Goal: Task Accomplishment & Management: Manage account settings

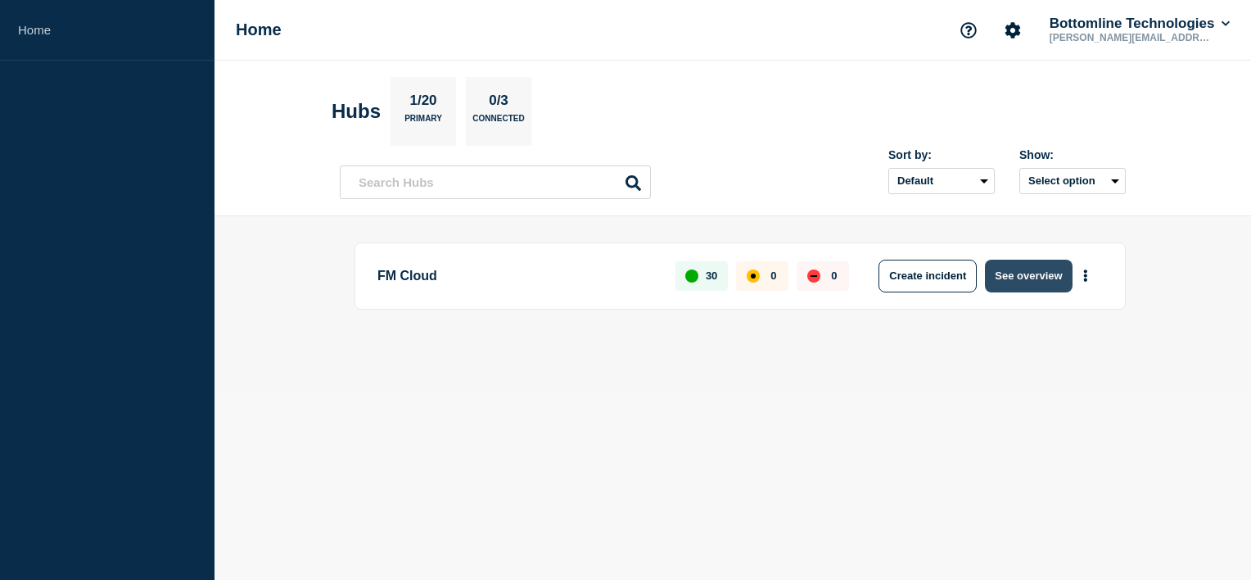
click at [1022, 266] on button "See overview" at bounding box center [1028, 276] width 87 height 33
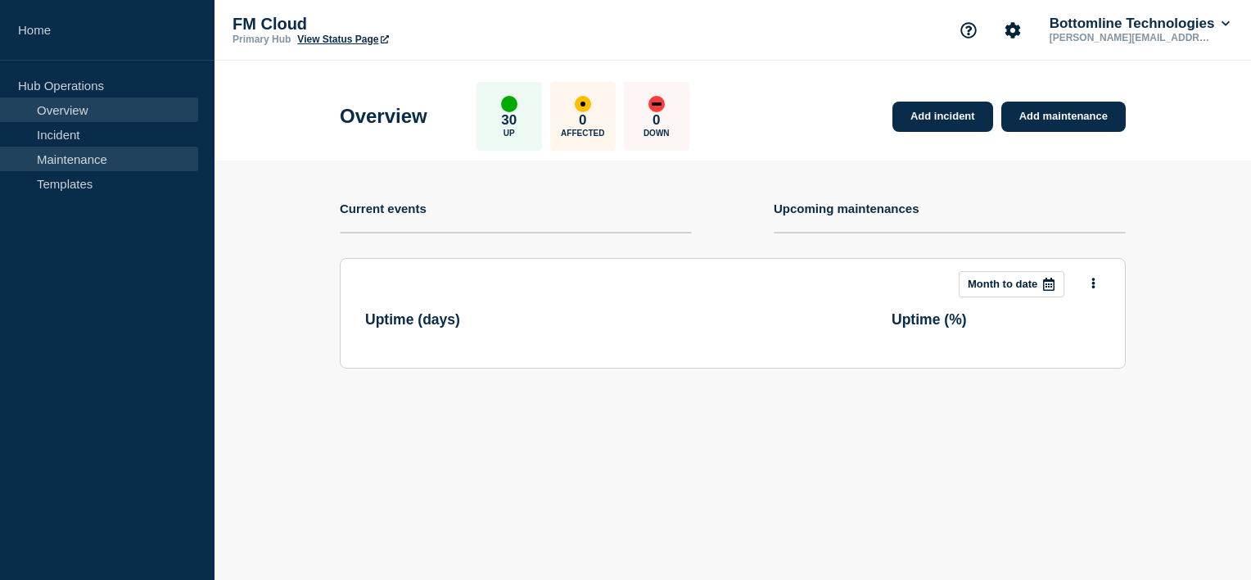
click at [101, 151] on link "Maintenance" at bounding box center [99, 159] width 198 height 25
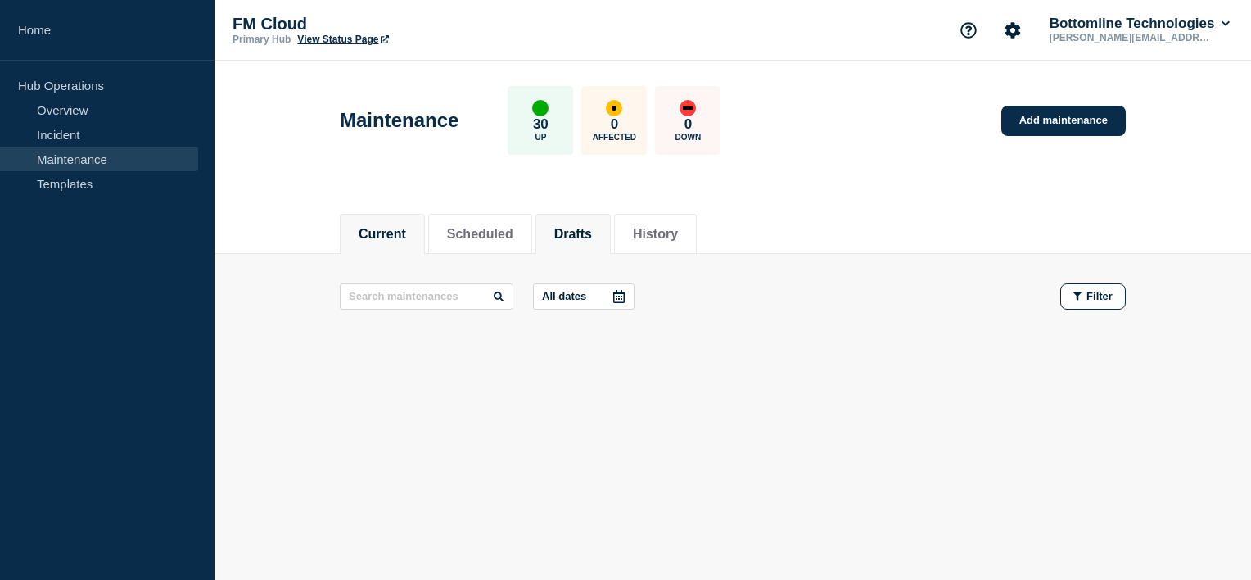
click at [586, 236] on button "Drafts" at bounding box center [573, 234] width 38 height 15
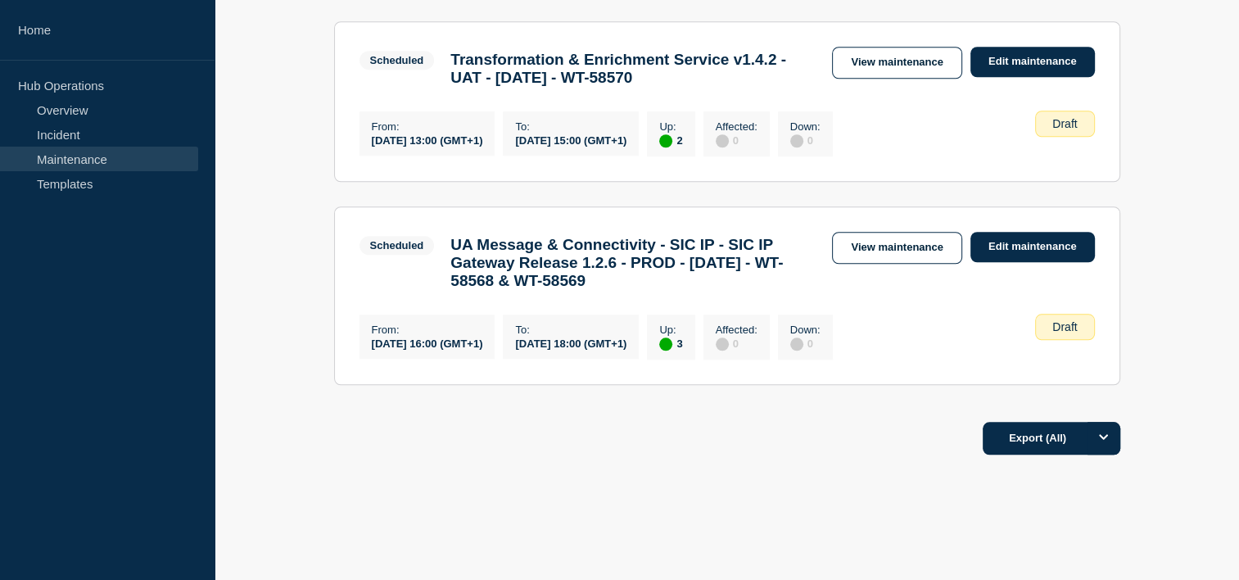
scroll to position [1438, 0]
click at [907, 79] on link "View maintenance" at bounding box center [896, 63] width 129 height 32
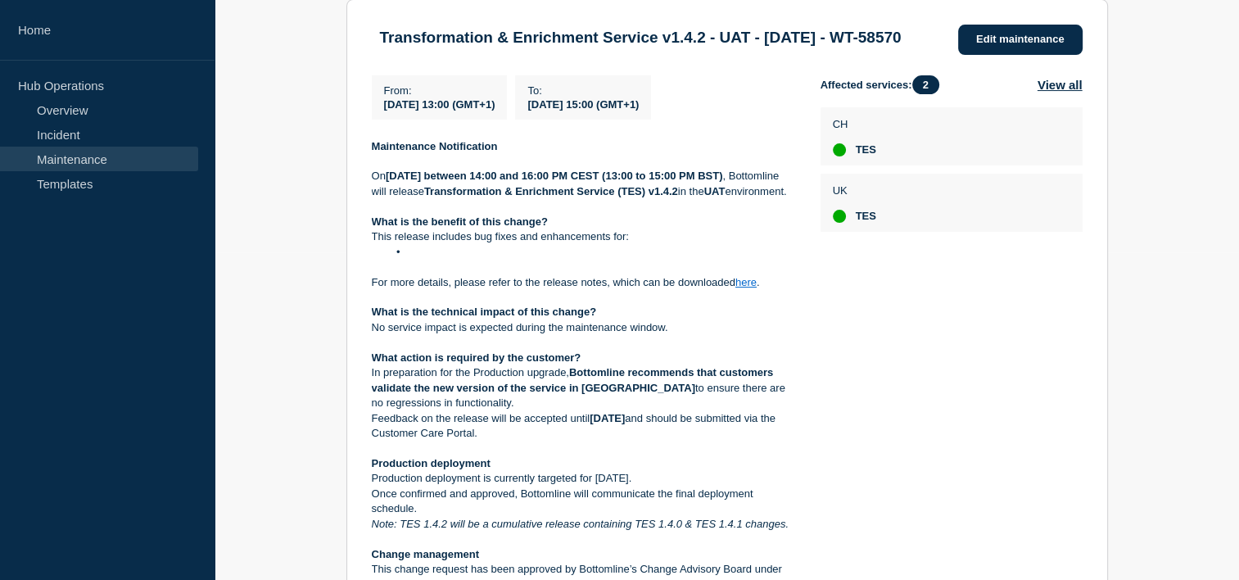
scroll to position [329, 0]
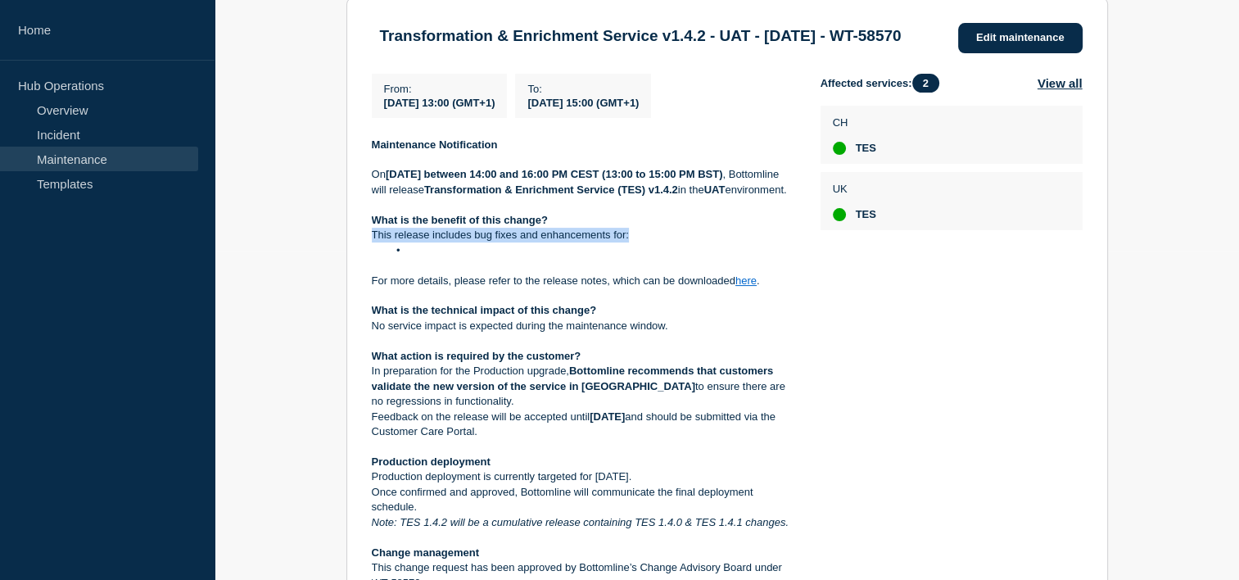
drag, startPoint x: 486, startPoint y: 289, endPoint x: 361, endPoint y: 272, distance: 125.6
click at [361, 272] on section "Transformation & Enrichment Service v1.4.2 - UAT - 10/SEP/2025 - WT-58570 Edit …" at bounding box center [726, 390] width 761 height 785
copy p "This release includes bug fixes and enhancements for:"
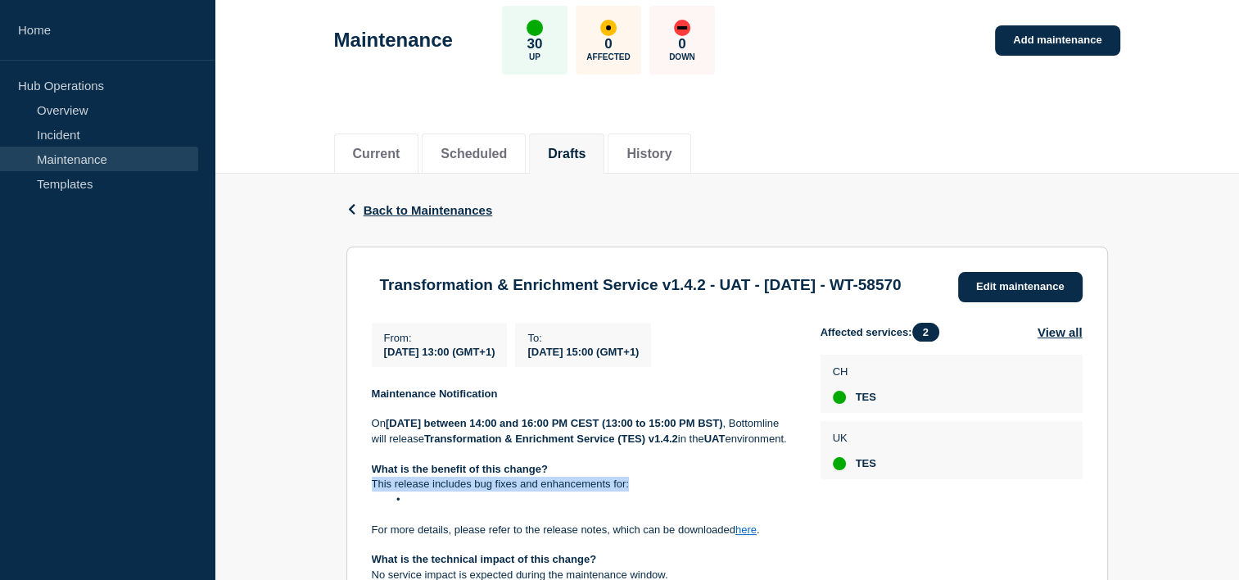
scroll to position [0, 0]
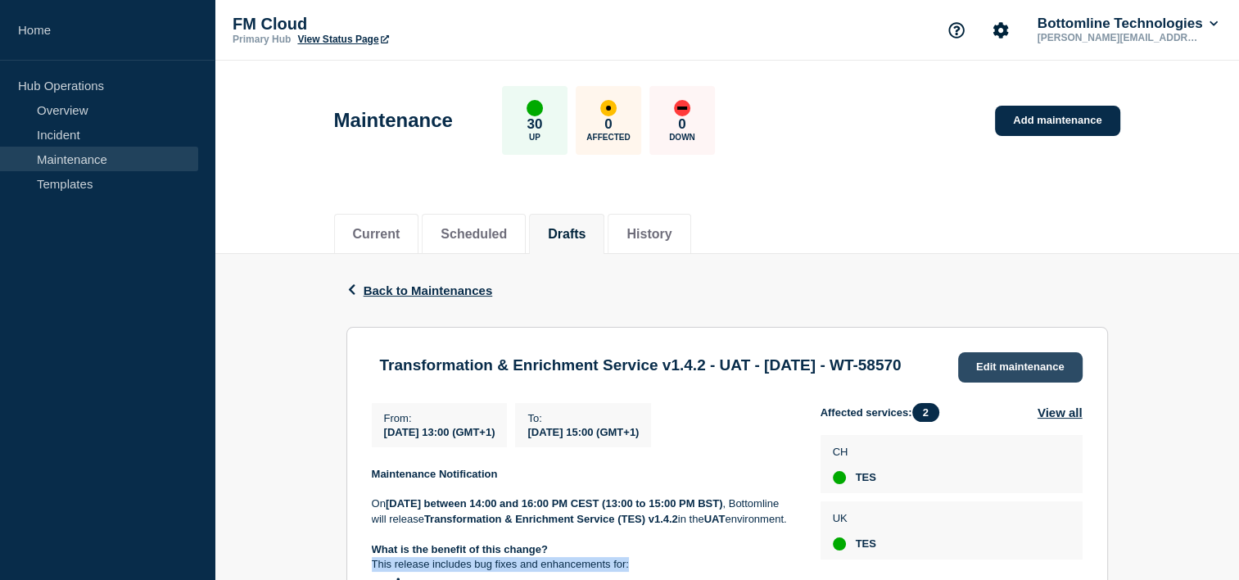
click at [1008, 355] on link "Edit maintenance" at bounding box center [1020, 367] width 124 height 30
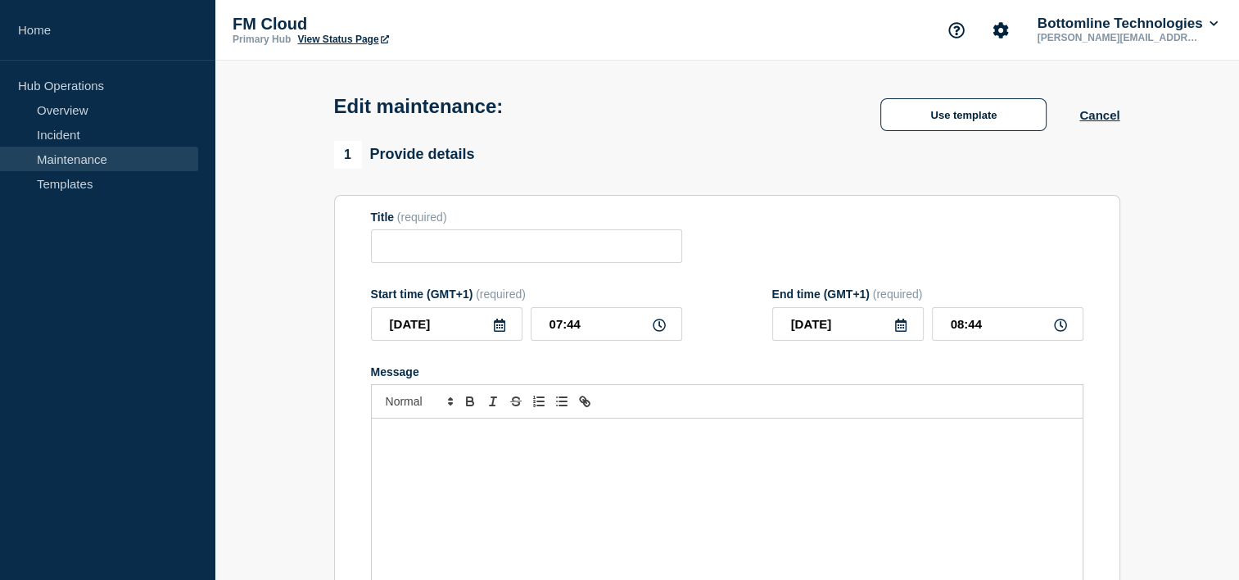
type input "Transformation & Enrichment Service v1.4.2 - UAT - 10/SEP/2025 - WT-58570"
type input "2025-09-10"
type input "13:00"
type input "2025-09-10"
type input "15:00"
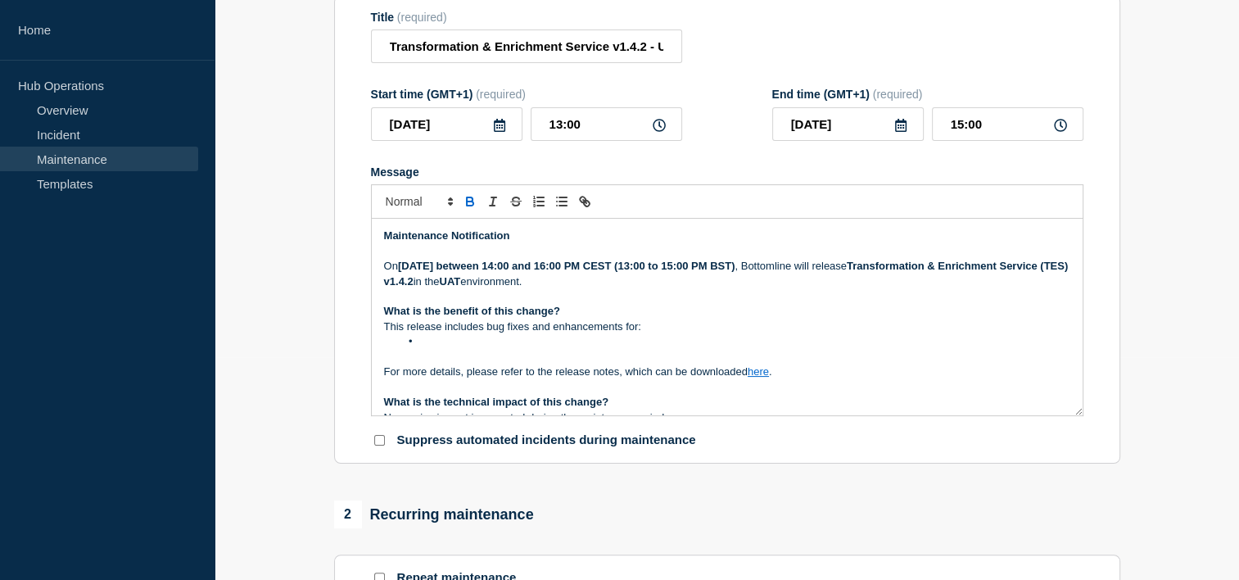
scroll to position [226, 0]
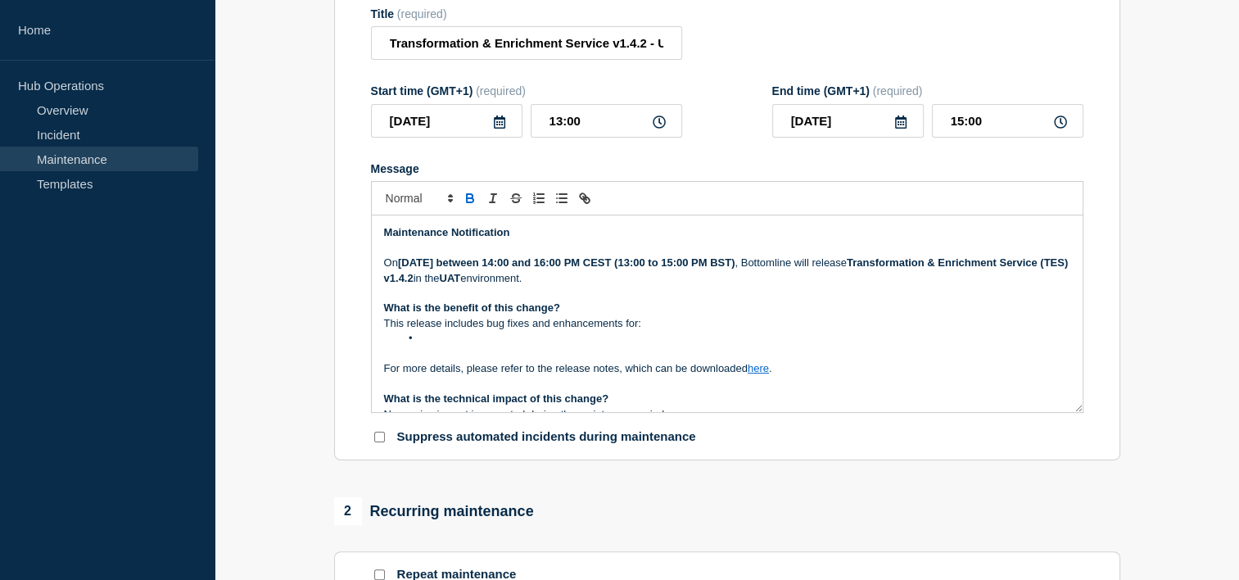
click at [513, 346] on li "Message" at bounding box center [735, 338] width 671 height 15
paste div "Message"
click at [416, 346] on li "This release includes bug fixes for CBPR and enhancements Target2 SR2025" at bounding box center [735, 338] width 671 height 15
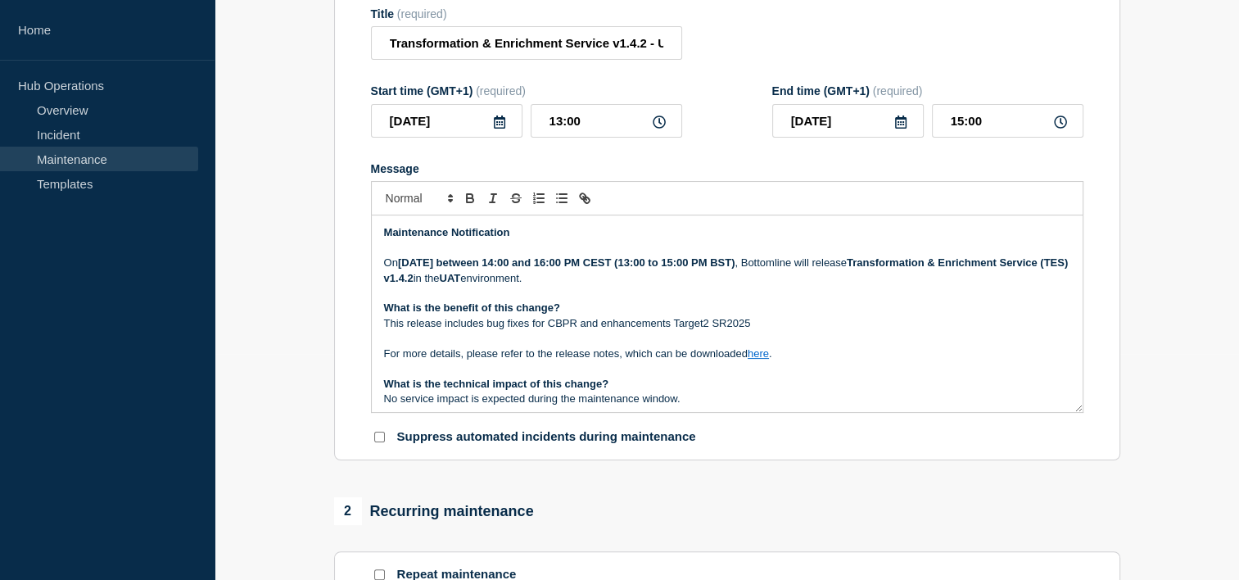
click at [703, 330] on p "This release includes bug fixes for CBPR and enhancements Target2 SR2025" at bounding box center [727, 323] width 686 height 15
click at [783, 331] on p "This release includes bug fixes for CBPR and enhancements Target2 SR2025" at bounding box center [727, 323] width 686 height 15
click at [576, 346] on p "Message" at bounding box center [727, 338] width 686 height 15
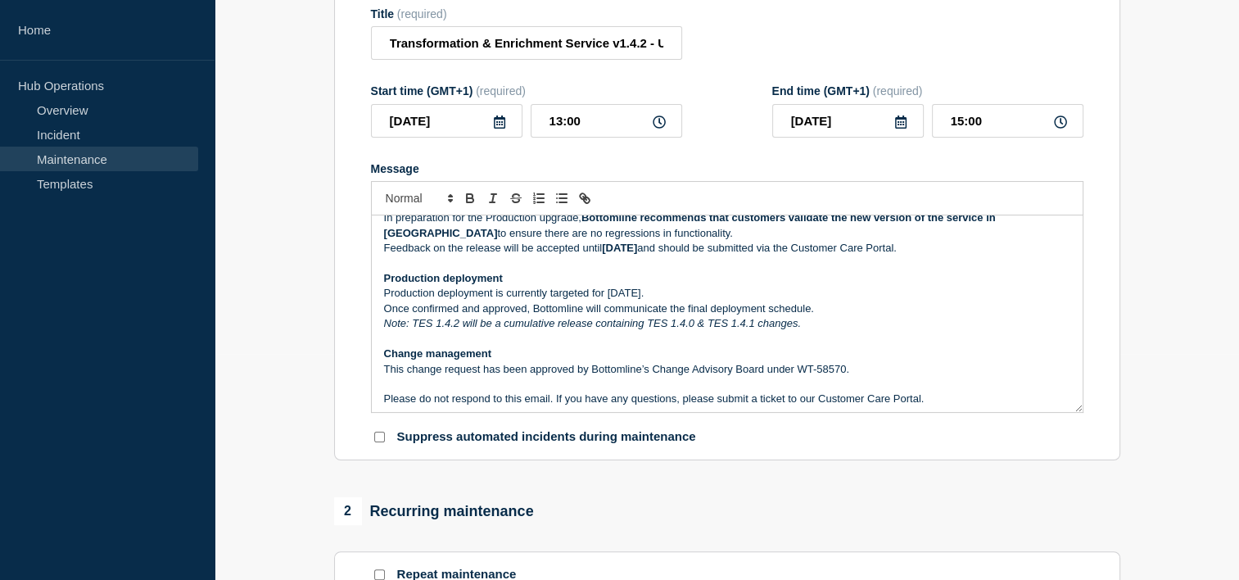
scroll to position [210, 0]
drag, startPoint x: 609, startPoint y: 304, endPoint x: 632, endPoint y: 304, distance: 22.9
click at [632, 302] on p "Production deployment is currently targeted for 25th September." at bounding box center [727, 294] width 686 height 15
click at [678, 302] on p "Production deployment is currently targeted for 25th September." at bounding box center [727, 294] width 686 height 15
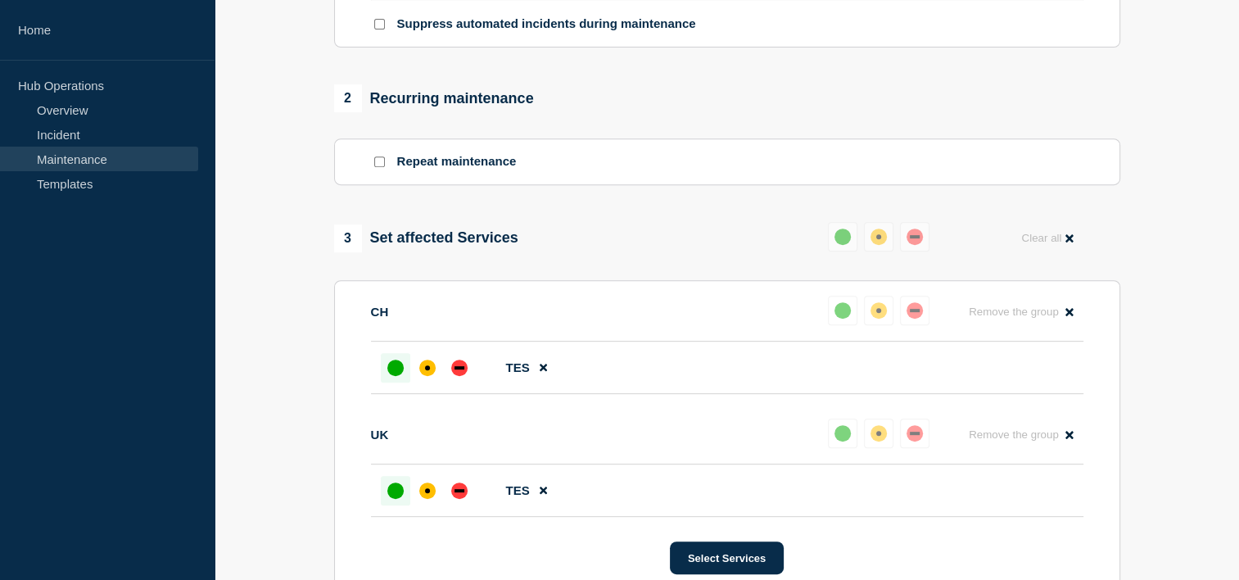
scroll to position [1009, 0]
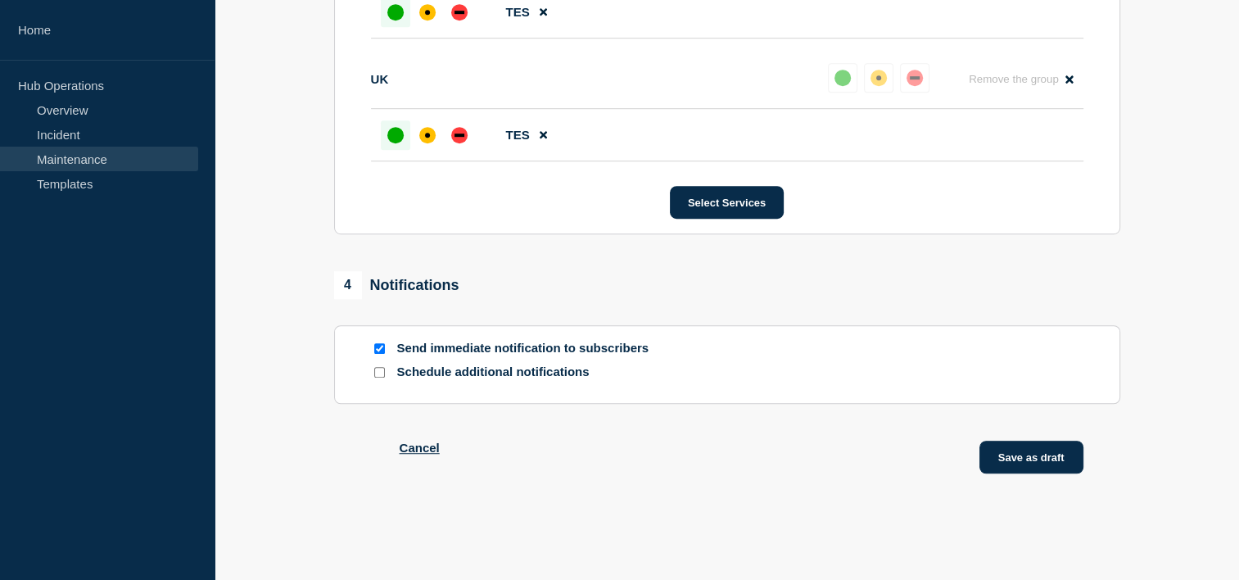
click at [1011, 464] on button "Save as draft" at bounding box center [1031, 457] width 104 height 33
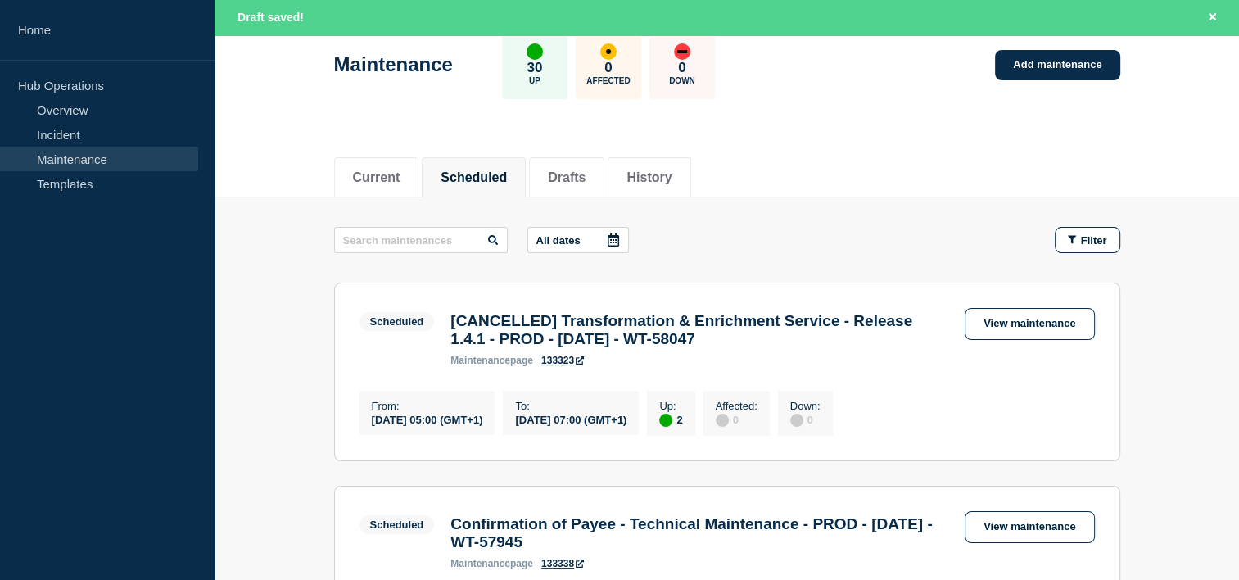
scroll to position [56, 0]
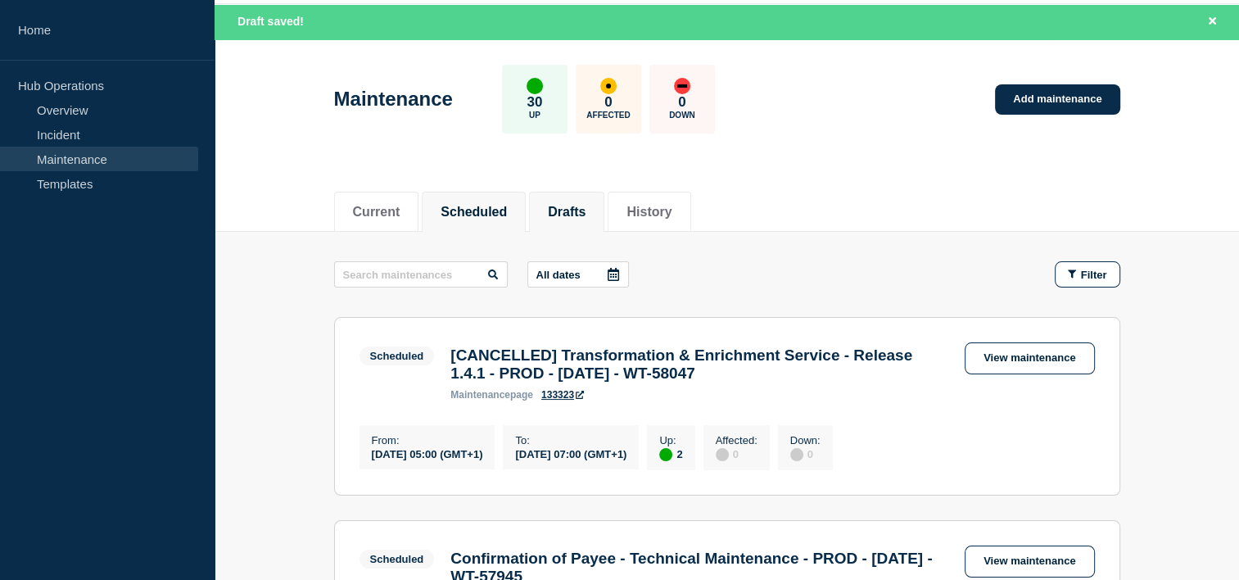
click at [573, 216] on button "Drafts" at bounding box center [567, 212] width 38 height 15
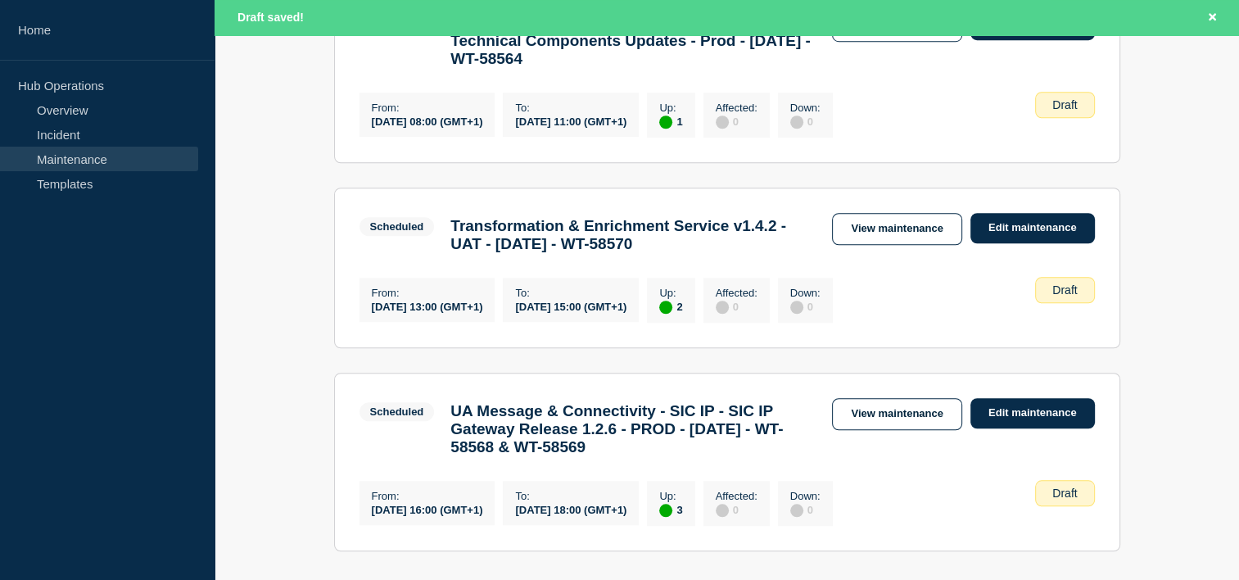
scroll to position [1317, 0]
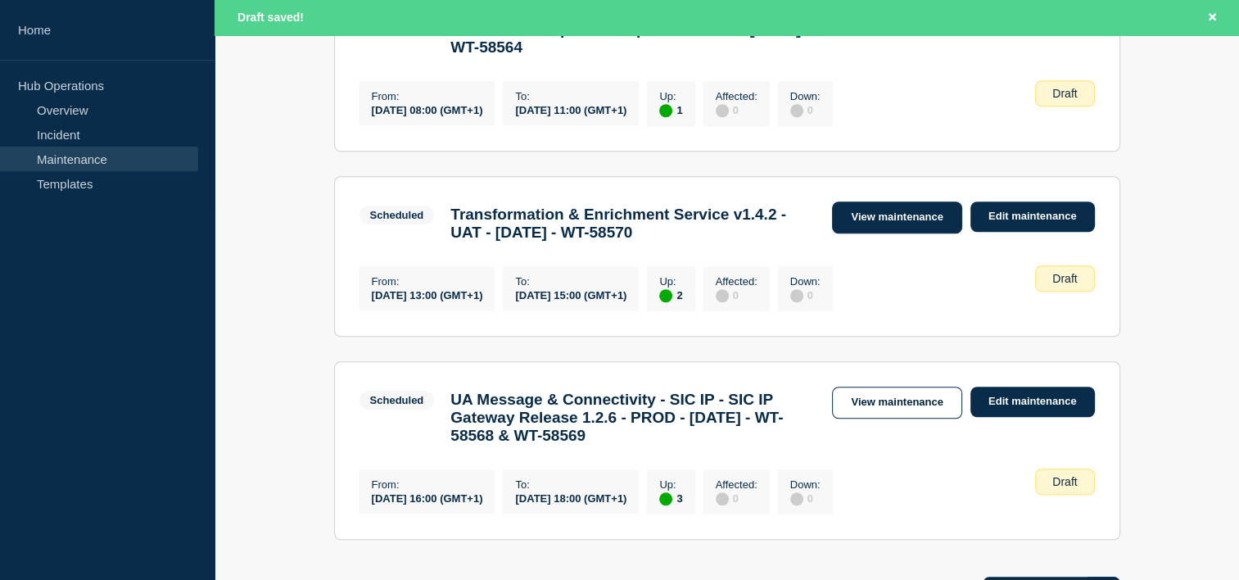
click at [945, 233] on link "View maintenance" at bounding box center [896, 217] width 129 height 32
